Goal: Find specific page/section

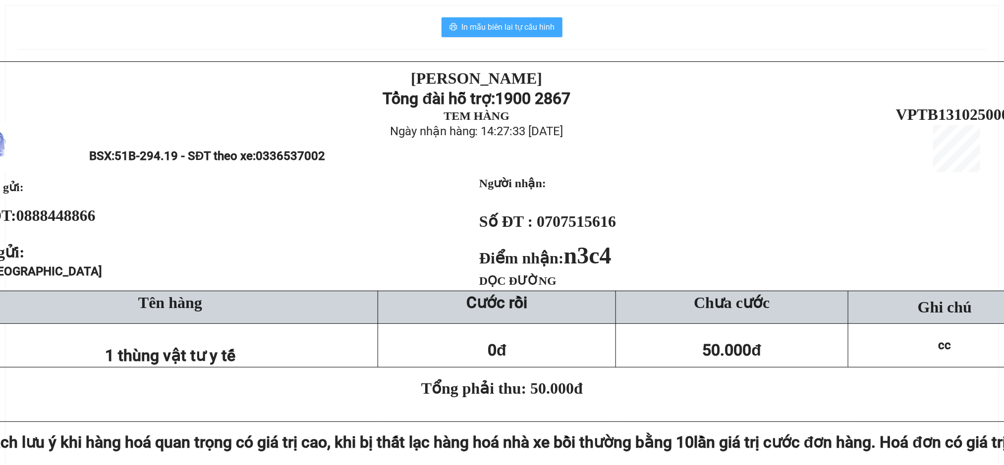
click at [540, 27] on span "In mẫu biên lai tự cấu hình" at bounding box center [507, 27] width 93 height 12
